Goal: Transaction & Acquisition: Book appointment/travel/reservation

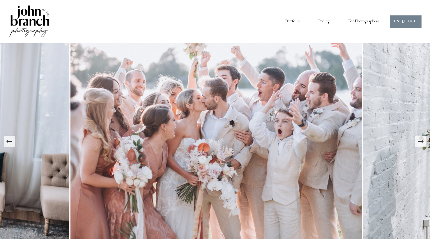
click at [397, 21] on link "INQUIRE" at bounding box center [406, 21] width 32 height 13
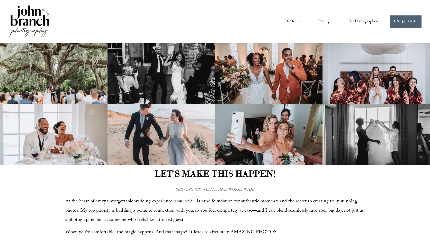
click at [296, 22] on link "Portfolio" at bounding box center [292, 21] width 14 height 9
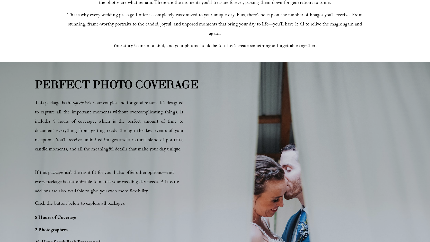
scroll to position [221, 0]
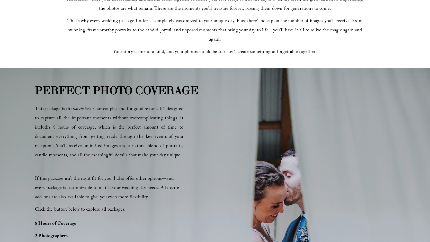
click at [185, 139] on div "PERFECT PHOTO COVERAGE This package is the top choice for our couples and for g…" at bounding box center [215, 207] width 430 height 251
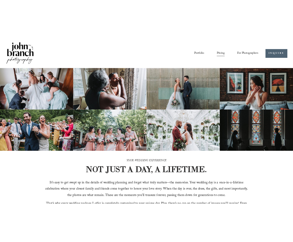
scroll to position [108, 0]
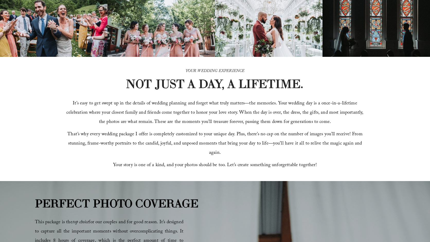
click at [154, 86] on strong "NOT JUST A DAY, A LIFETIME." at bounding box center [215, 83] width 178 height 15
